Goal: Communication & Community: Answer question/provide support

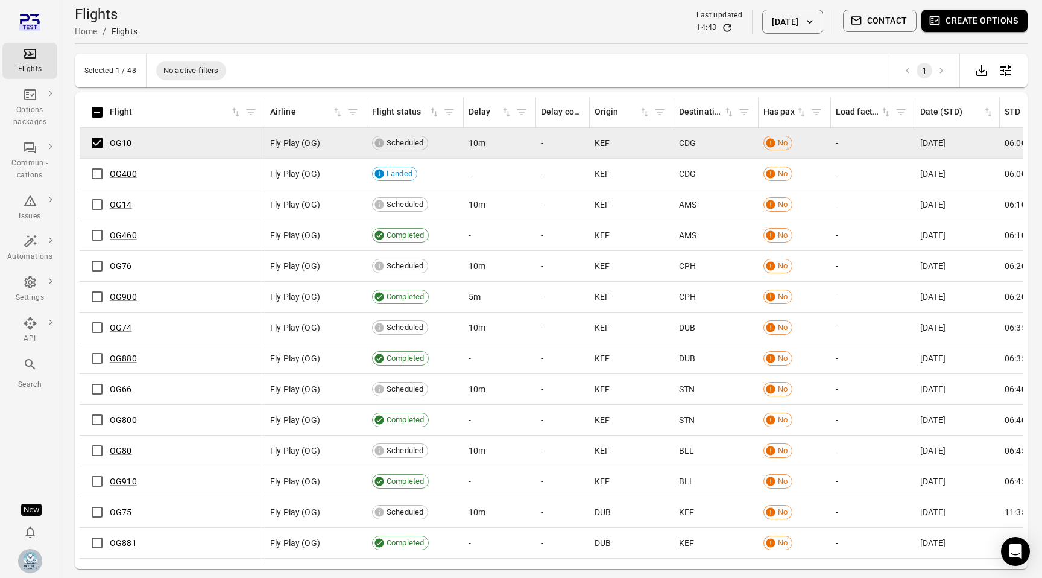
click at [879, 28] on button "Contact" at bounding box center [880, 21] width 74 height 22
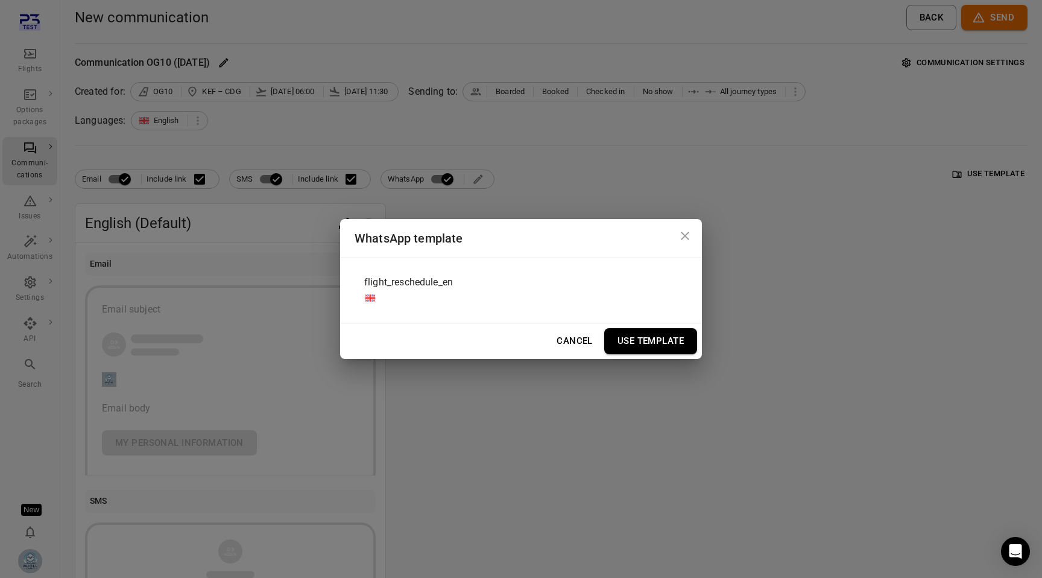
click at [435, 288] on span "flight_reschedule_en" at bounding box center [408, 282] width 89 height 14
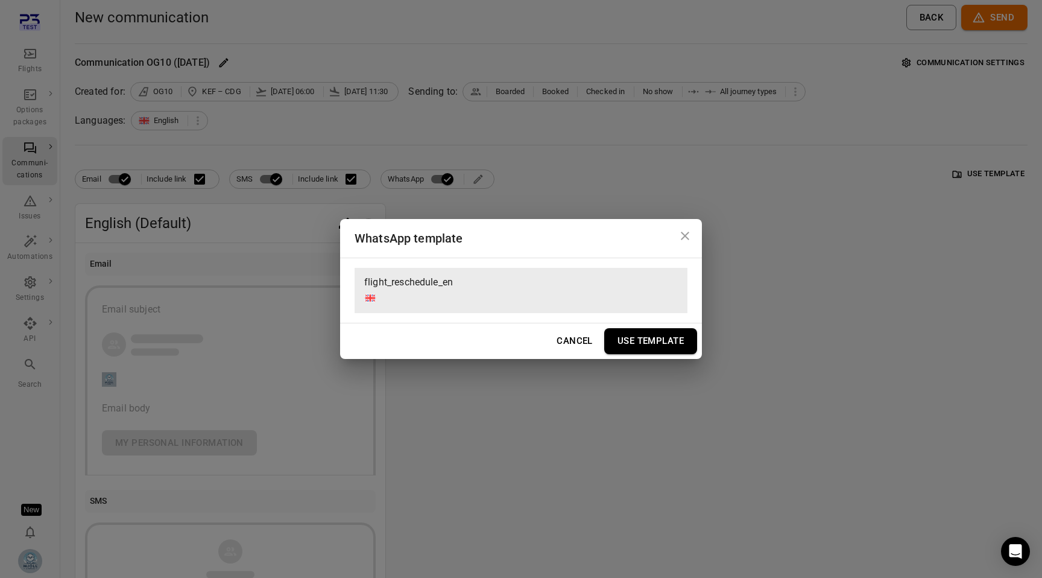
click at [666, 342] on button "Use Template" at bounding box center [650, 340] width 93 height 25
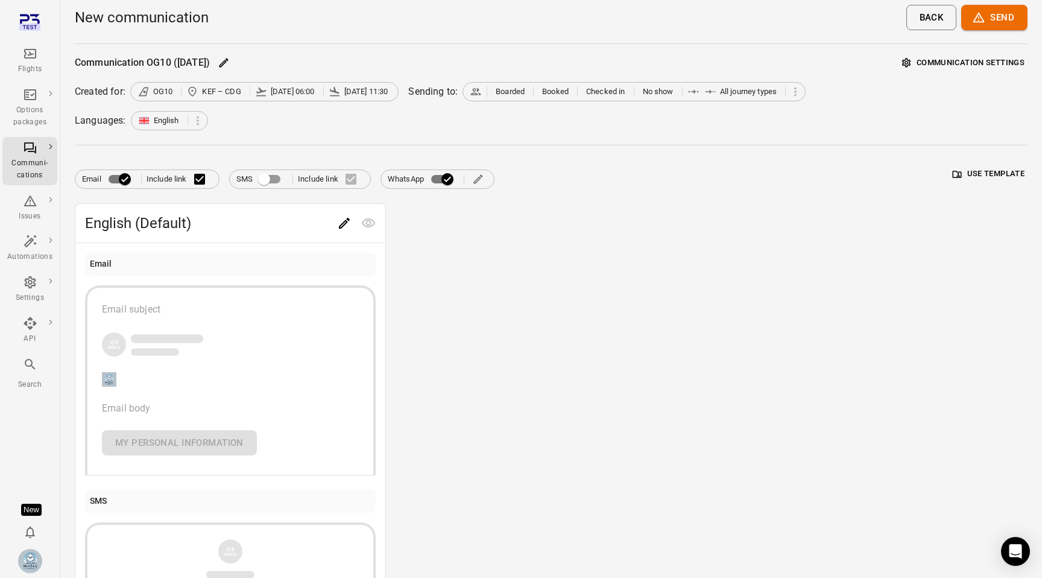
click at [138, 178] on span "Email Include link" at bounding box center [147, 178] width 130 height 25
click at [461, 290] on div "English (Default) Email Email subject Email body My personal information SMS Li…" at bounding box center [551, 470] width 953 height 534
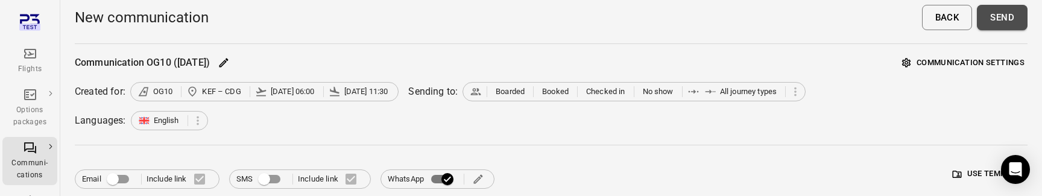
click at [986, 30] on button "Send" at bounding box center [1002, 17] width 51 height 25
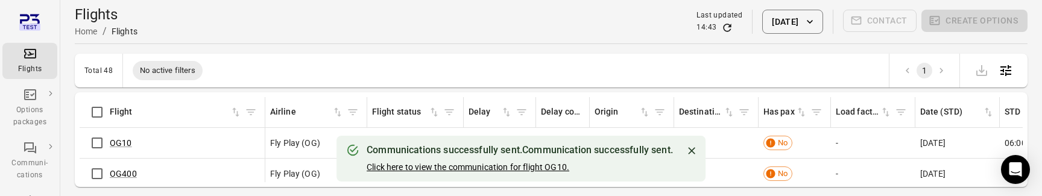
click at [539, 167] on link "Click here to view the communication for flight OG10." at bounding box center [468, 167] width 203 height 10
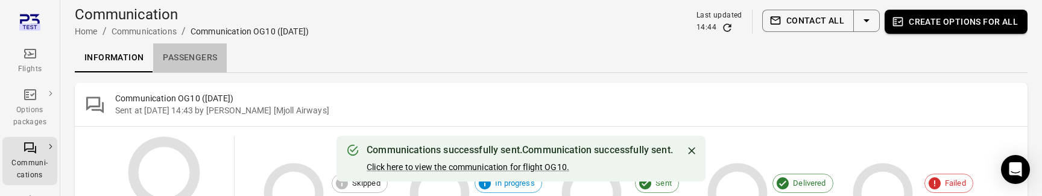
click at [206, 61] on link "Passengers" at bounding box center [190, 57] width 74 height 29
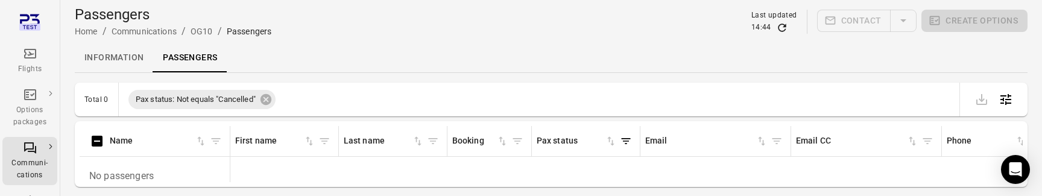
click at [134, 66] on link "Information" at bounding box center [114, 57] width 78 height 29
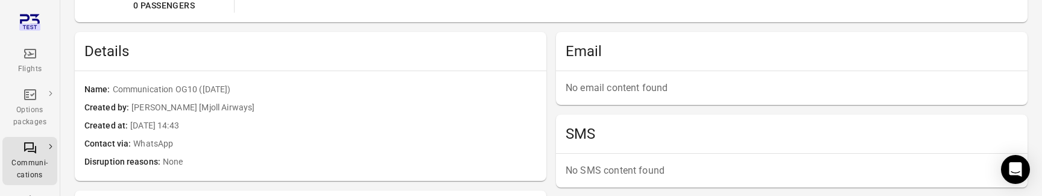
scroll to position [242, 0]
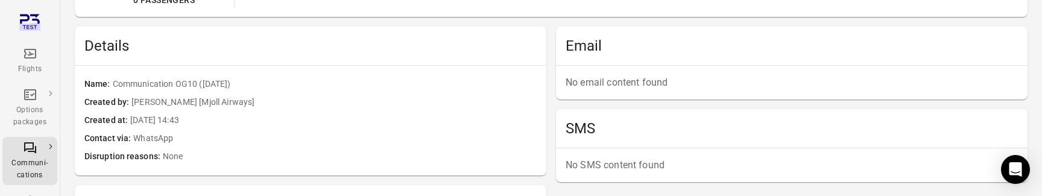
click at [495, 132] on span "WhatsApp" at bounding box center [334, 138] width 403 height 13
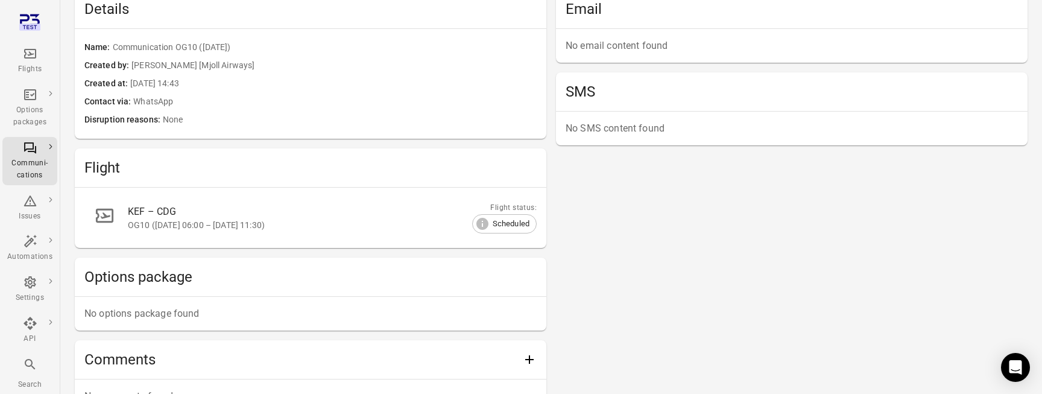
scroll to position [0, 0]
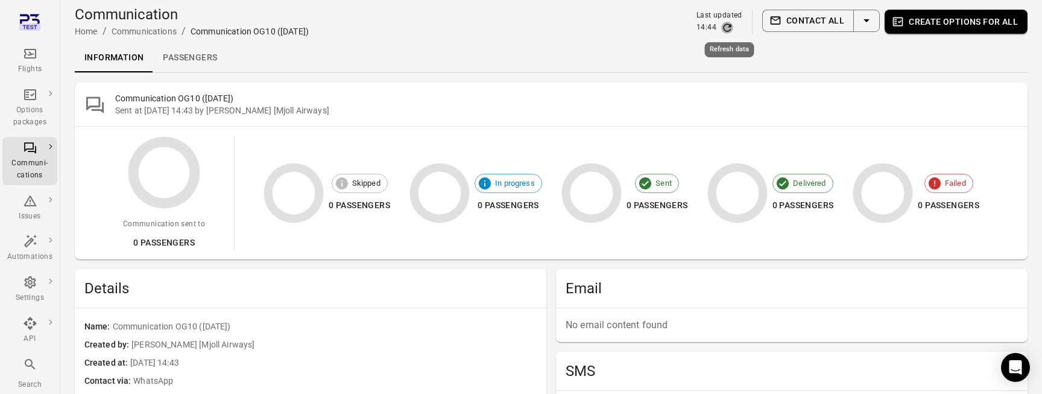
click at [727, 26] on icon "Refresh data" at bounding box center [727, 28] width 12 height 12
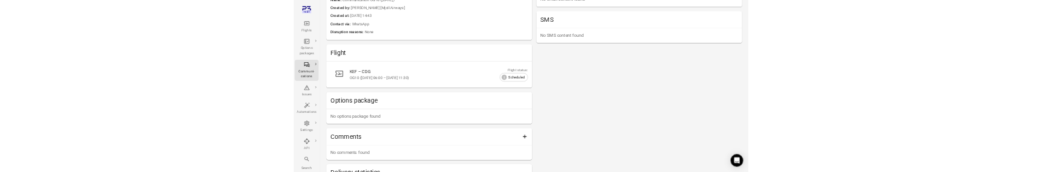
scroll to position [330, 0]
